Goal: Information Seeking & Learning: Learn about a topic

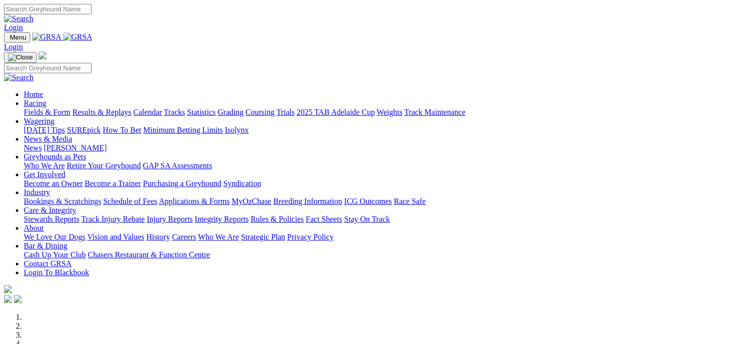
scroll to position [2, 0]
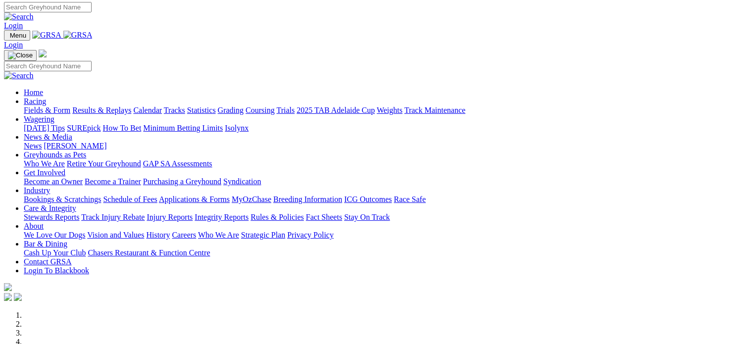
click at [46, 97] on link "Racing" at bounding box center [35, 101] width 22 height 8
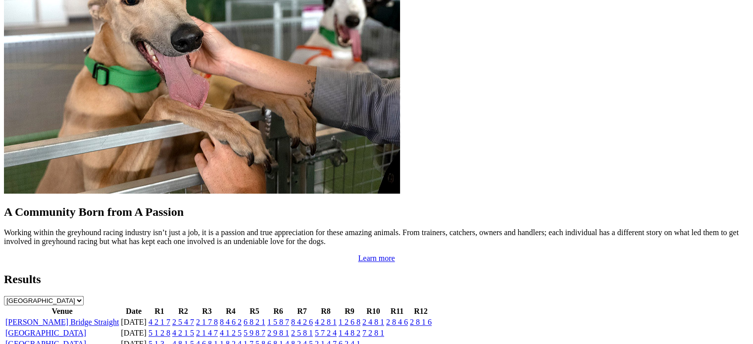
scroll to position [842, 0]
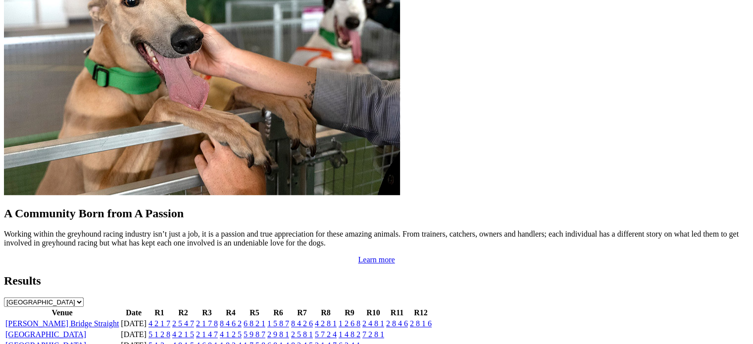
click at [86, 330] on link "[GEOGRAPHIC_DATA]" at bounding box center [45, 334] width 81 height 8
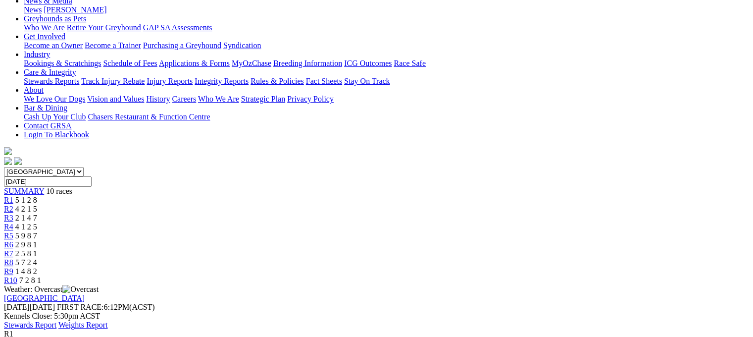
scroll to position [204, 0]
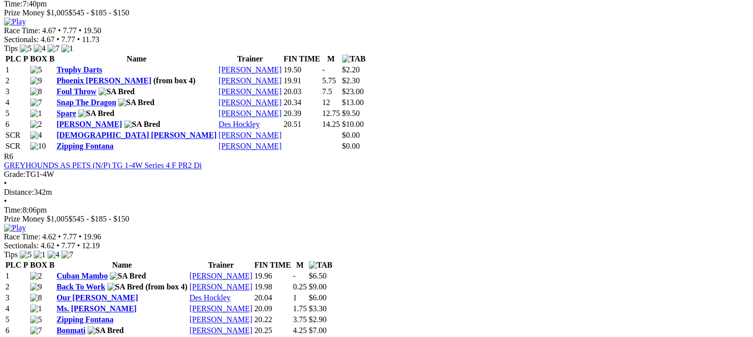
scroll to position [1348, 0]
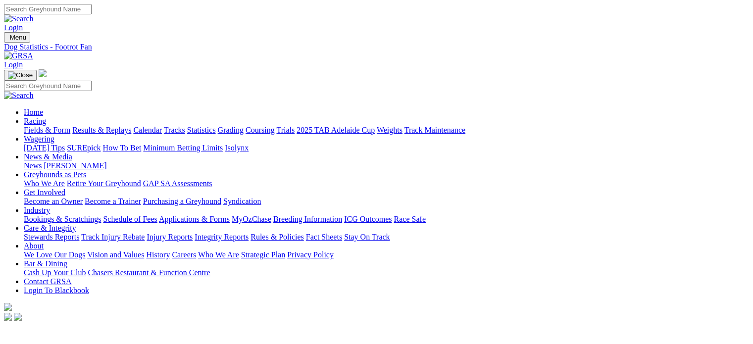
click at [76, 224] on link "Care & Integrity" at bounding box center [50, 228] width 52 height 8
click at [249, 233] on link "Integrity Reports" at bounding box center [222, 237] width 54 height 8
click at [87, 332] on link "Integrity Reports" at bounding box center [60, 336] width 54 height 8
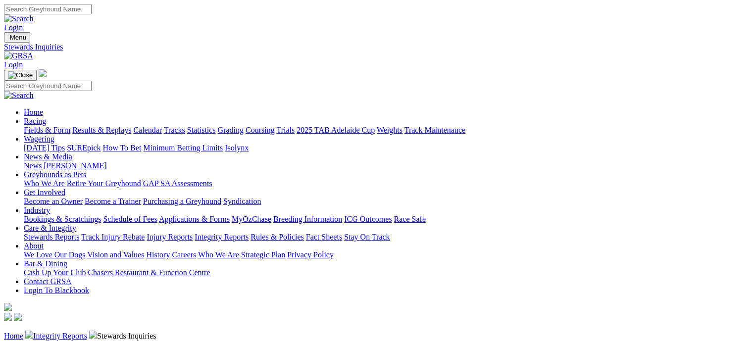
click at [79, 233] on link "Stewards Reports" at bounding box center [51, 237] width 55 height 8
